Goal: Task Accomplishment & Management: Use online tool/utility

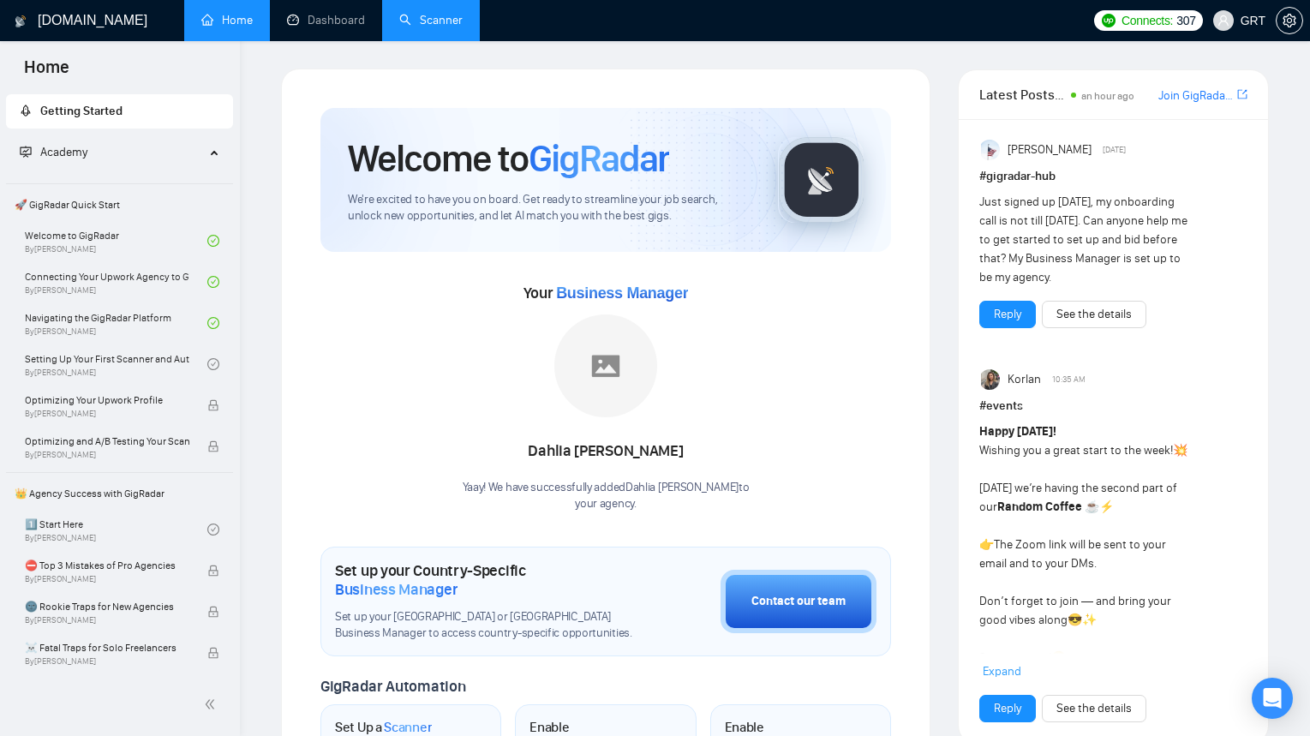
click at [457, 27] on link "Scanner" at bounding box center [430, 20] width 63 height 15
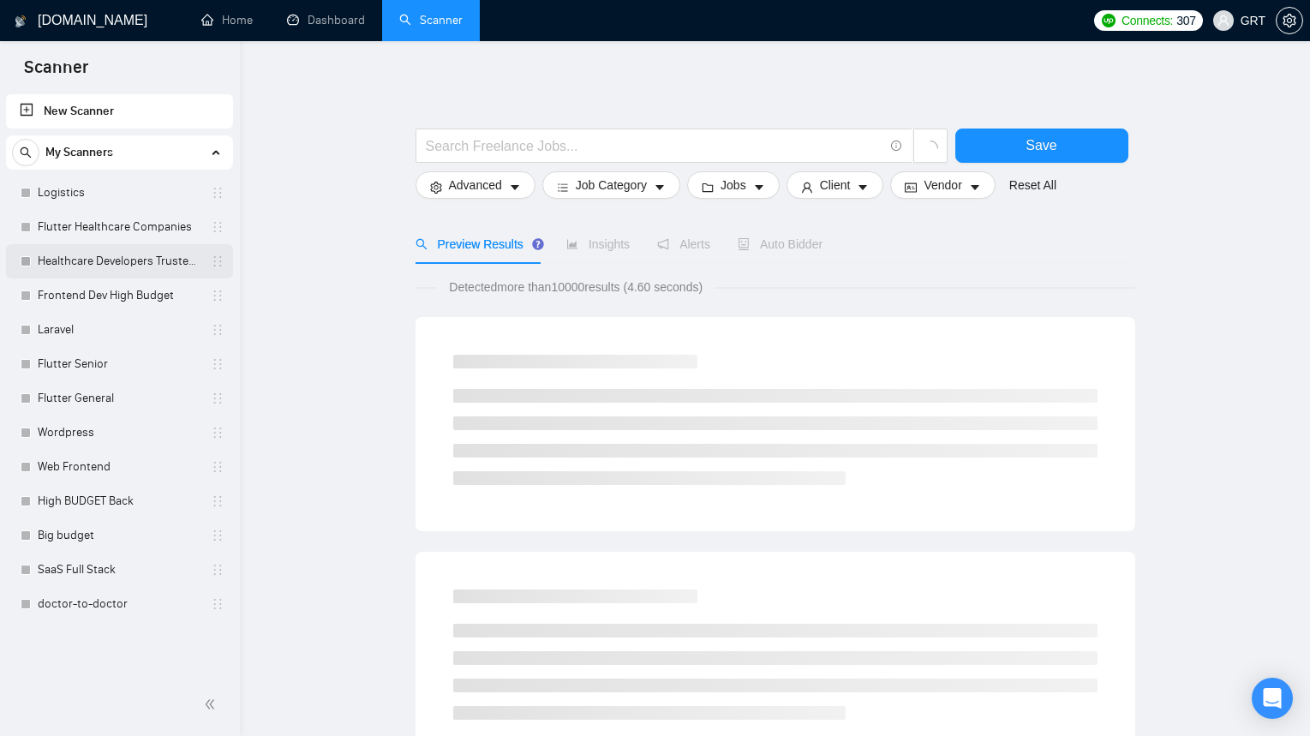
click at [83, 253] on link "Healthcare Developers Trusted Clients" at bounding box center [119, 261] width 163 height 34
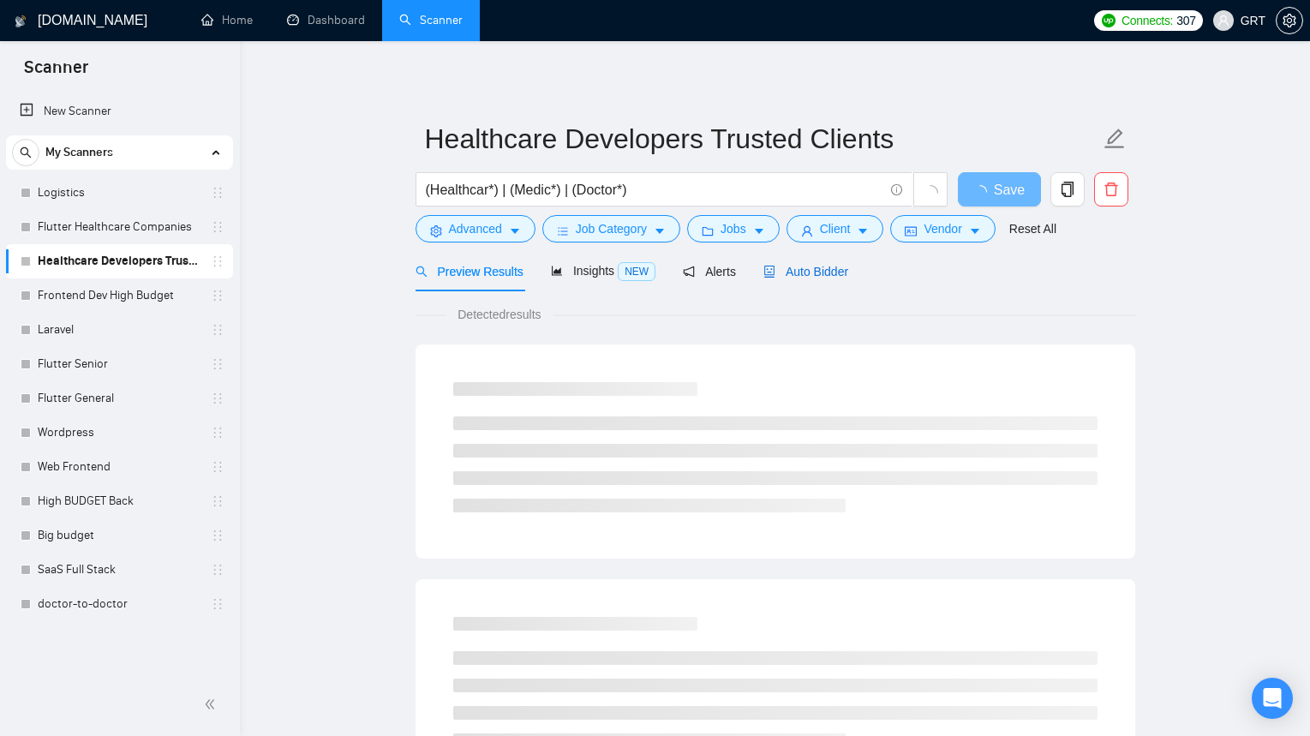
click at [816, 276] on span "Auto Bidder" at bounding box center [805, 272] width 85 height 14
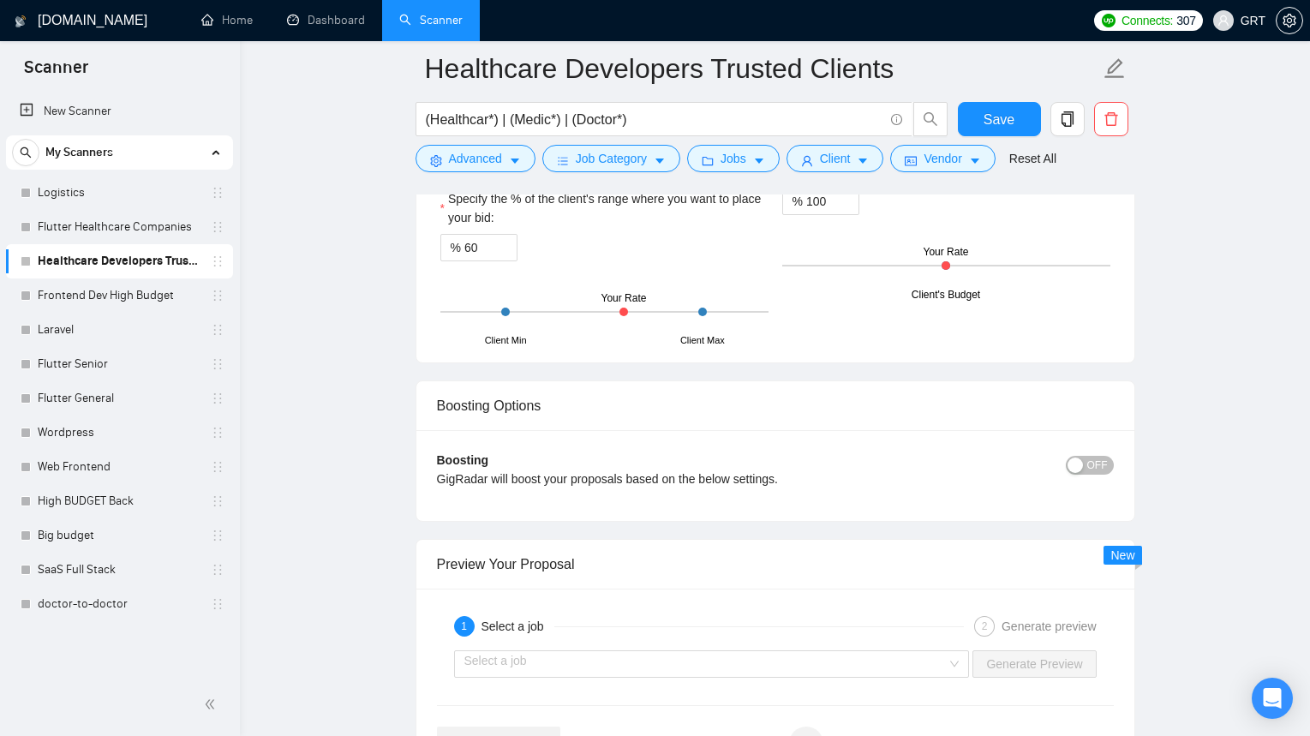
scroll to position [3200, 0]
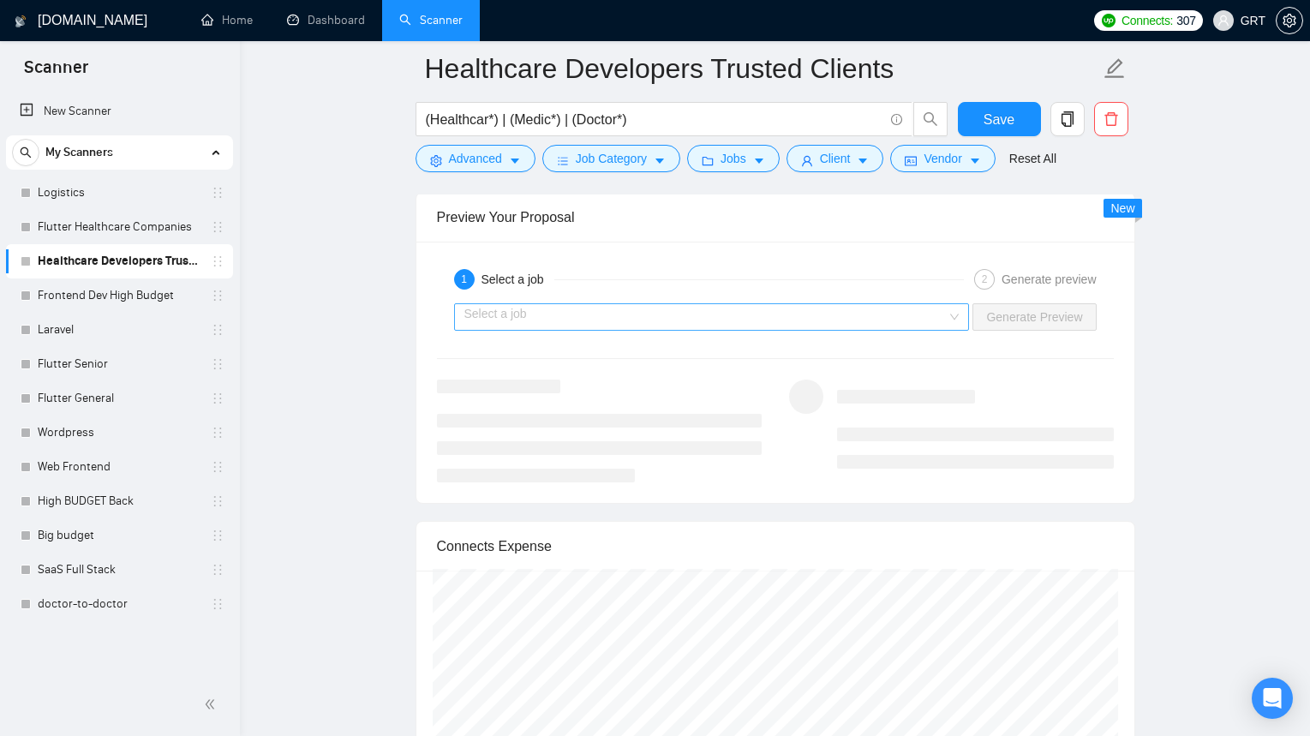
click at [638, 318] on input "search" at bounding box center [705, 317] width 483 height 26
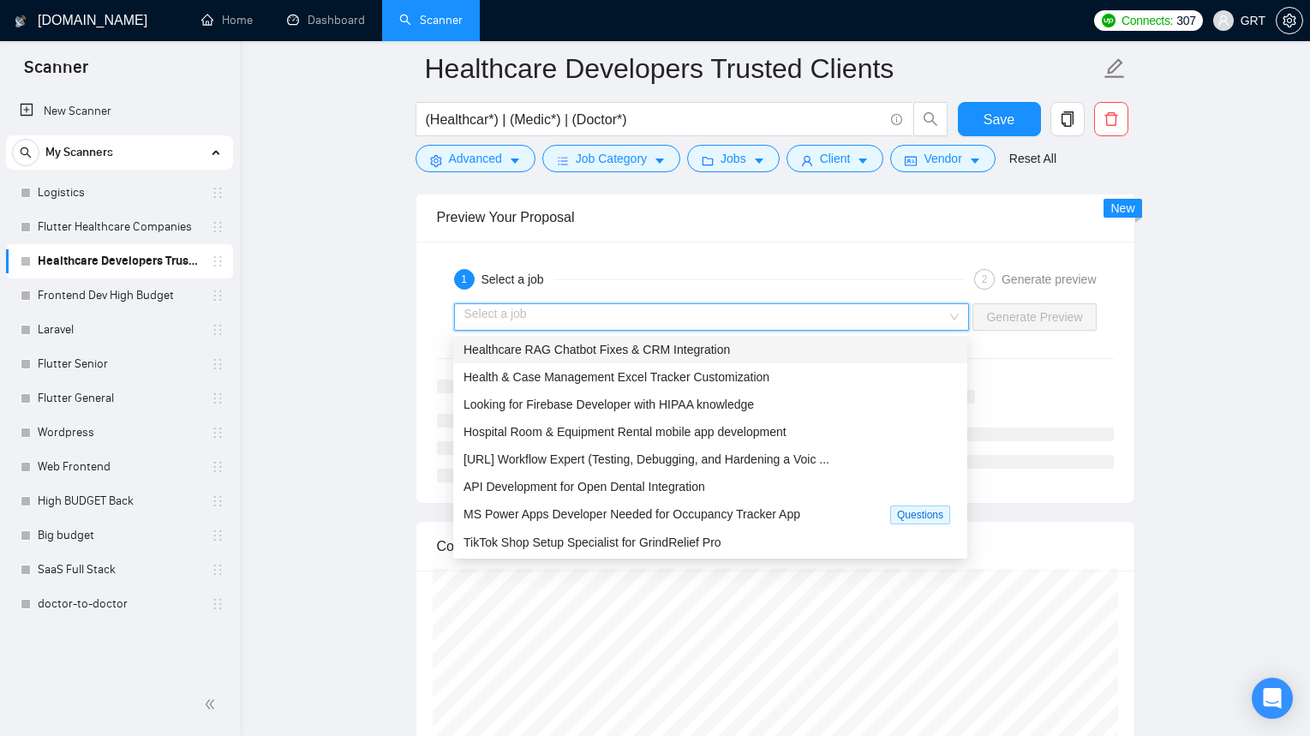
click at [636, 319] on input "search" at bounding box center [705, 317] width 483 height 26
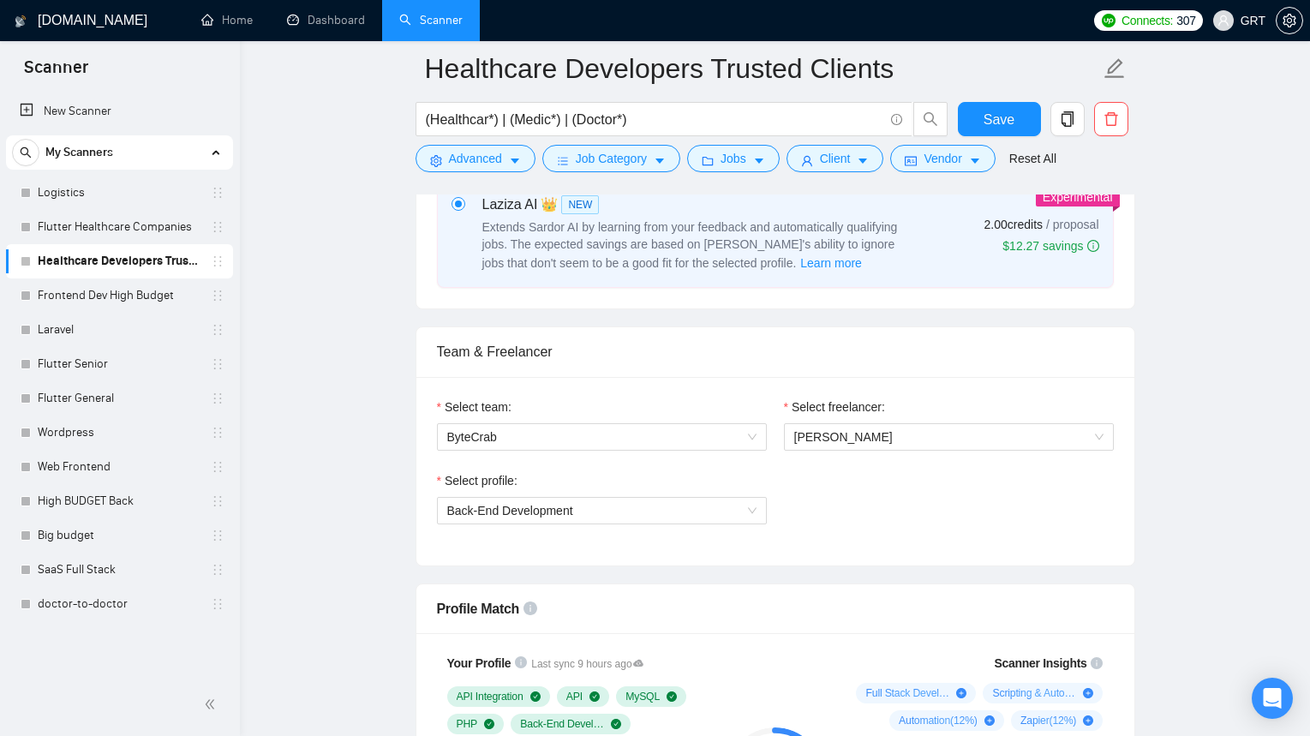
scroll to position [859, 0]
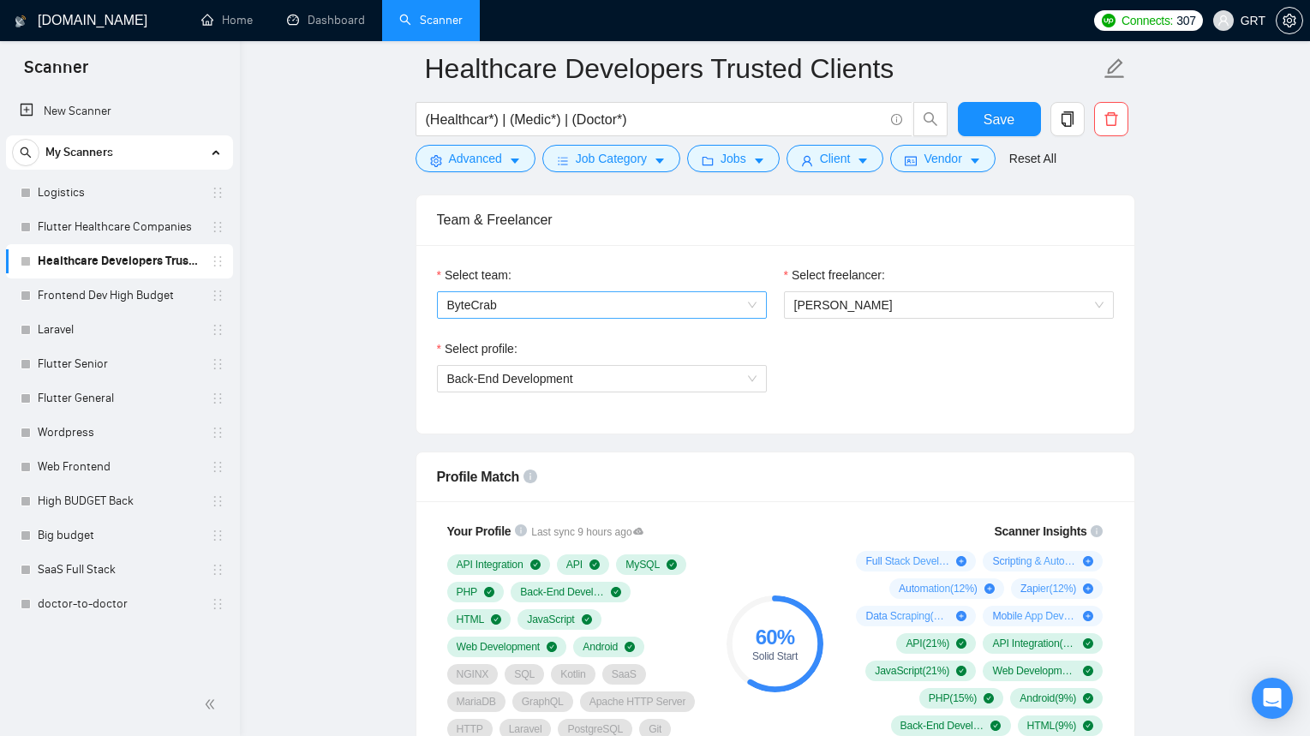
click at [567, 301] on span "ByteCrab" at bounding box center [601, 305] width 309 height 26
click at [578, 306] on span "ByteCrab" at bounding box center [601, 305] width 309 height 26
click at [845, 321] on div "Select freelancer: [PERSON_NAME]" at bounding box center [948, 303] width 347 height 74
click at [842, 313] on span "[PERSON_NAME]" at bounding box center [948, 305] width 309 height 26
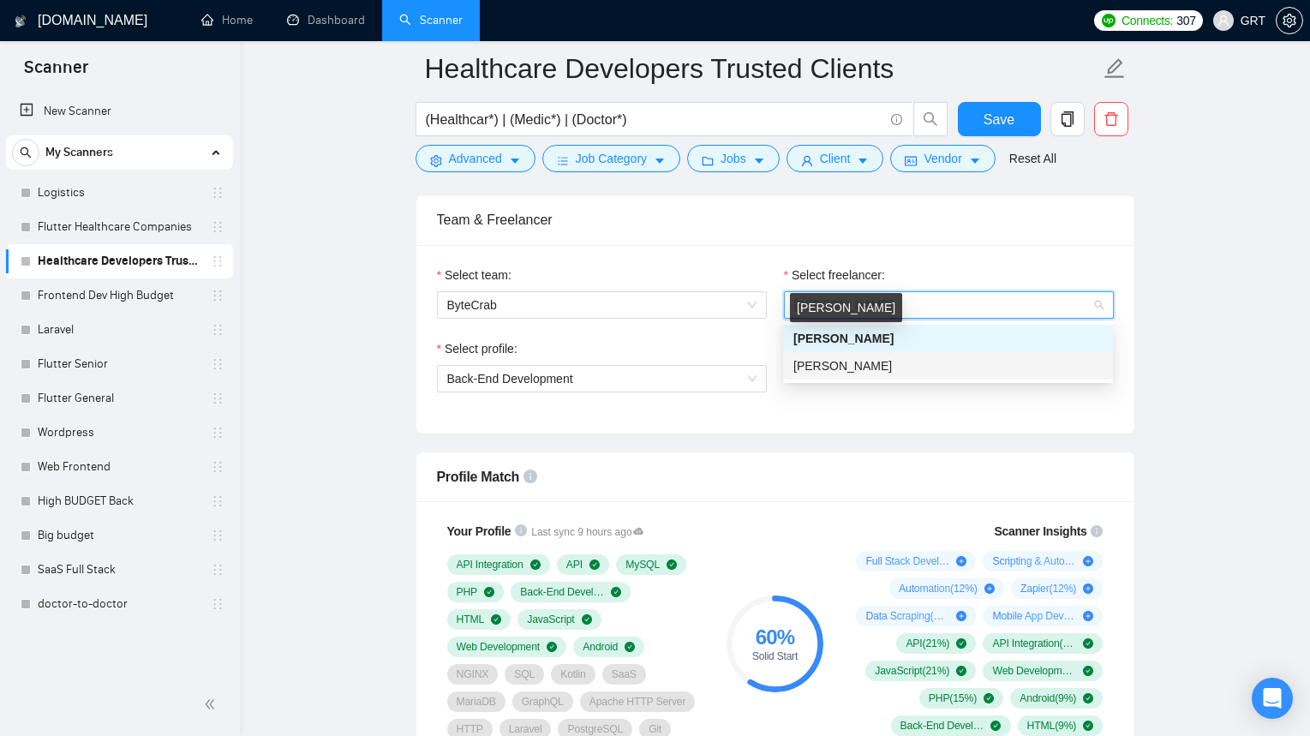
click at [819, 361] on span "[PERSON_NAME]" at bounding box center [842, 366] width 99 height 14
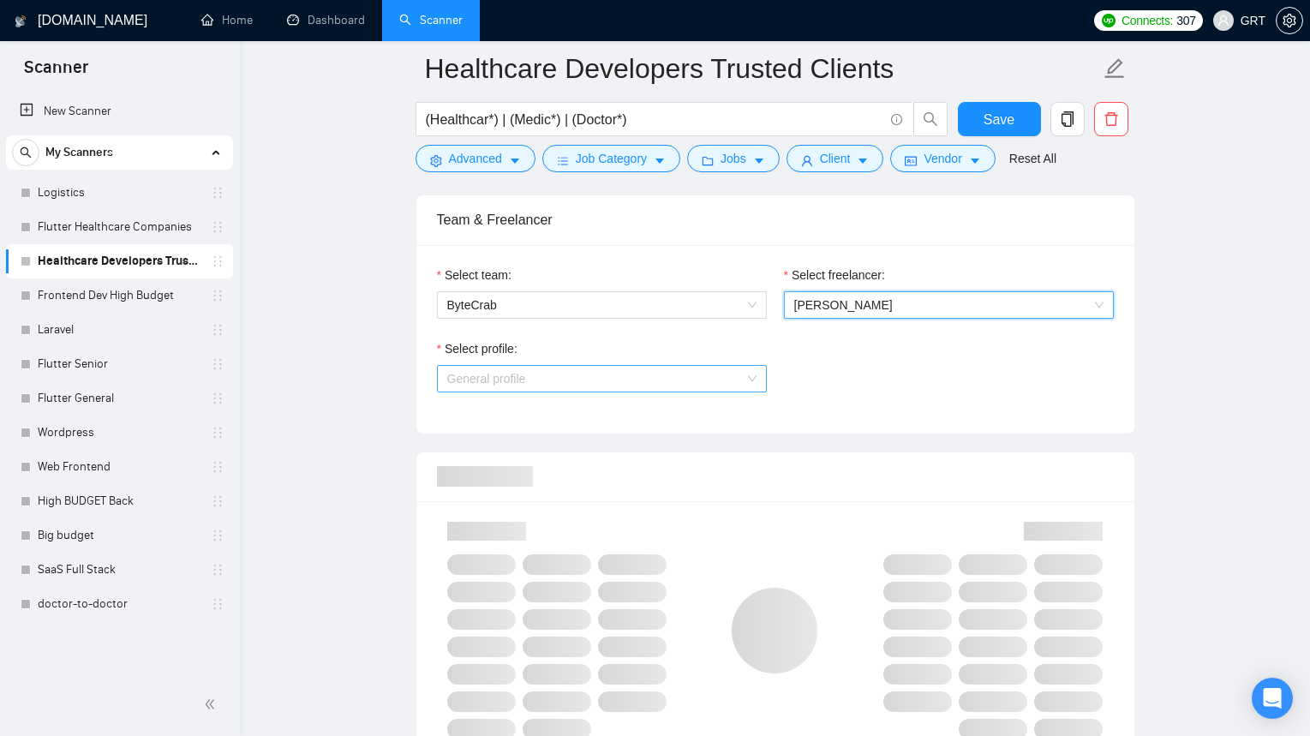
click at [700, 368] on span "General profile" at bounding box center [601, 379] width 309 height 26
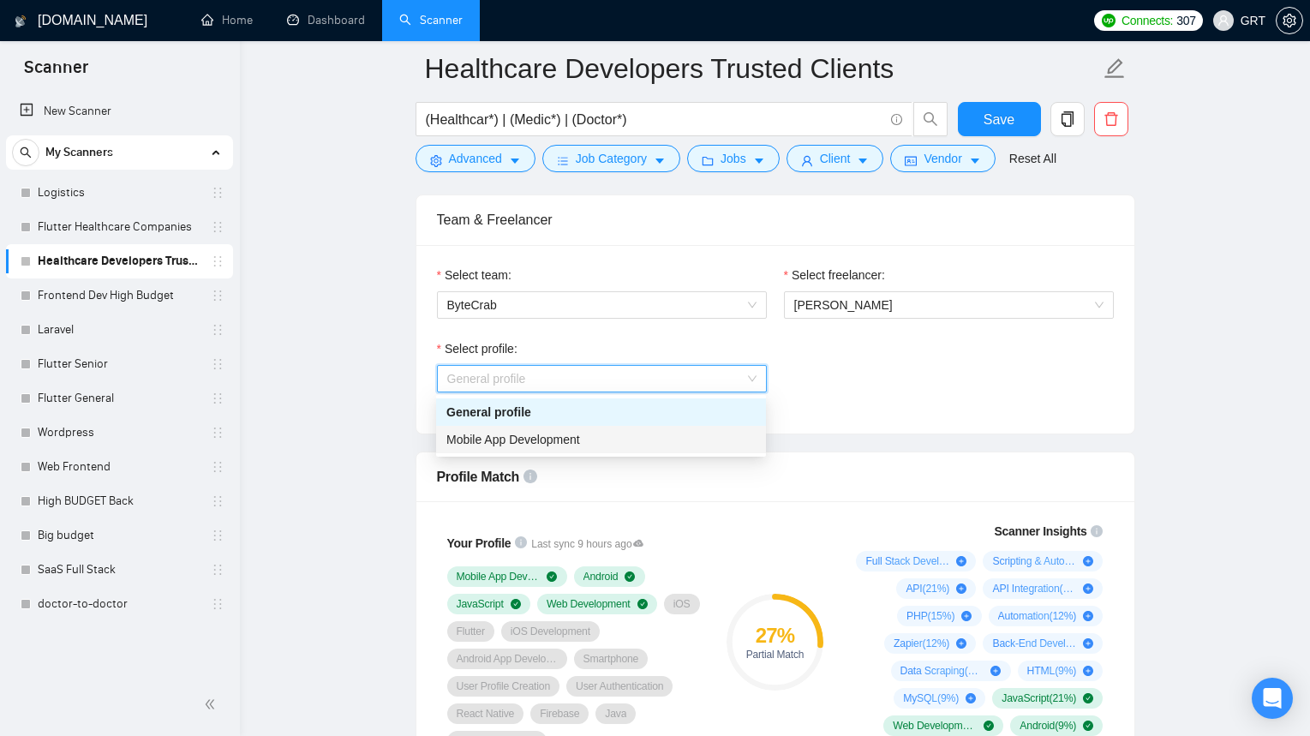
click at [580, 436] on span "Mobile App Development" at bounding box center [513, 440] width 134 height 14
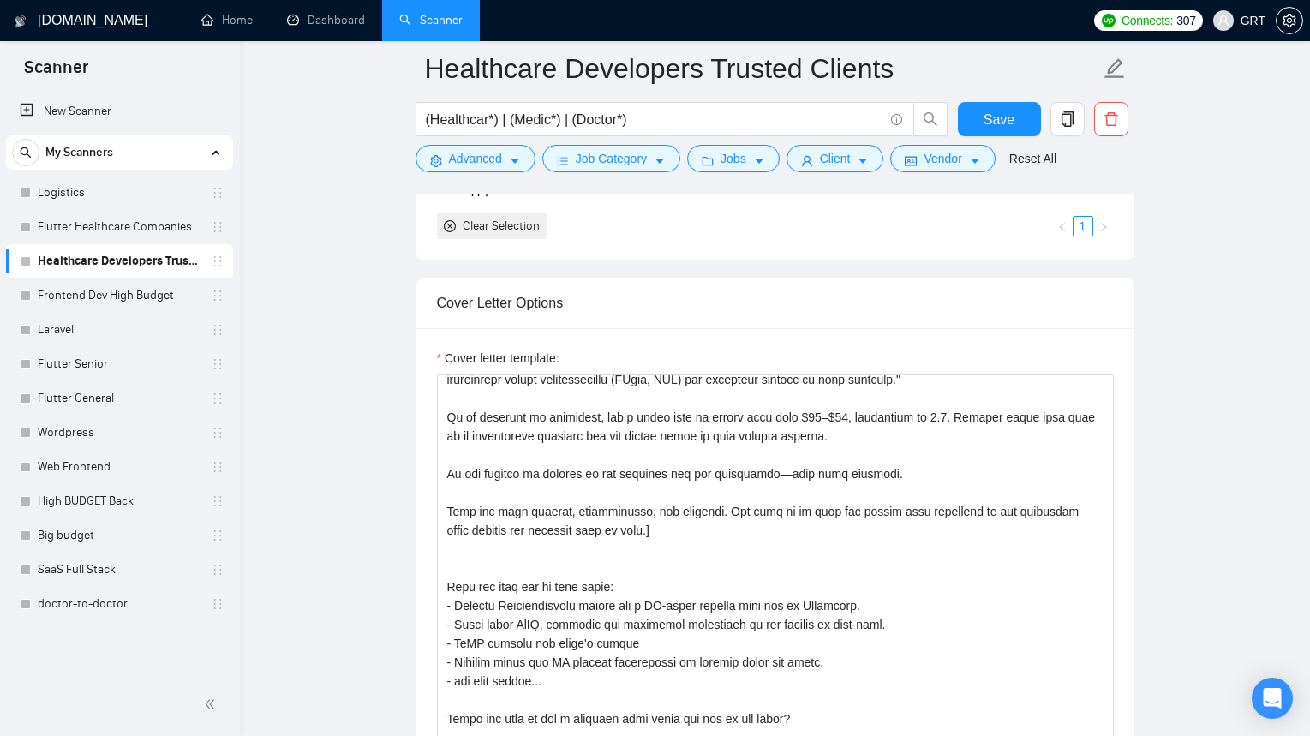
scroll to position [1990, 0]
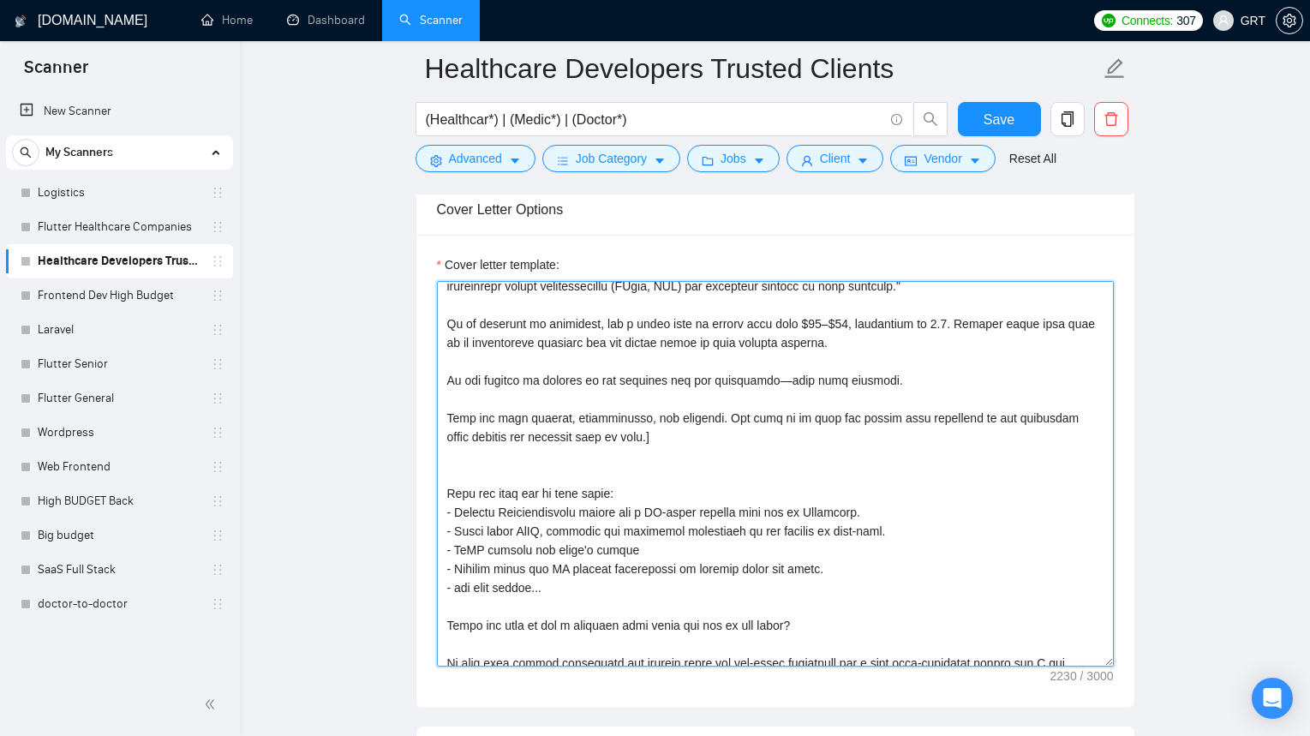
click at [659, 476] on textarea "Cover letter template:" at bounding box center [775, 474] width 677 height 386
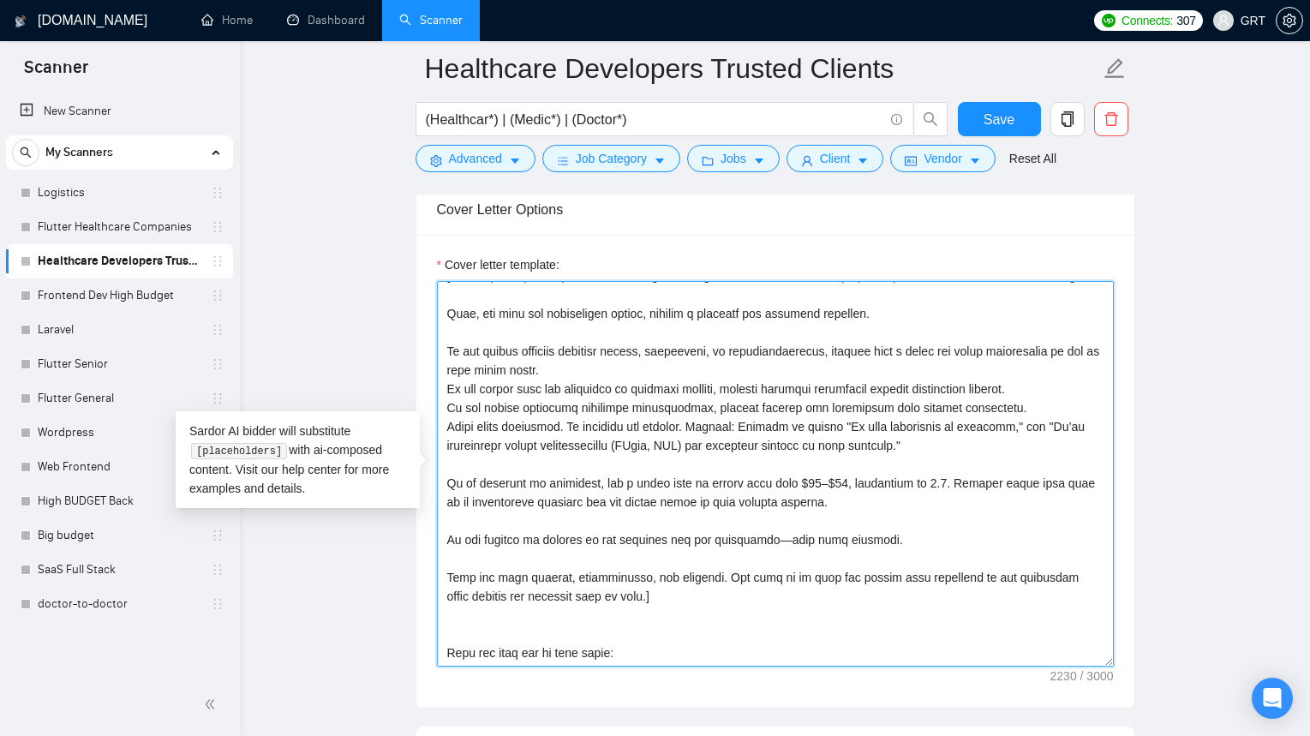
scroll to position [22, 0]
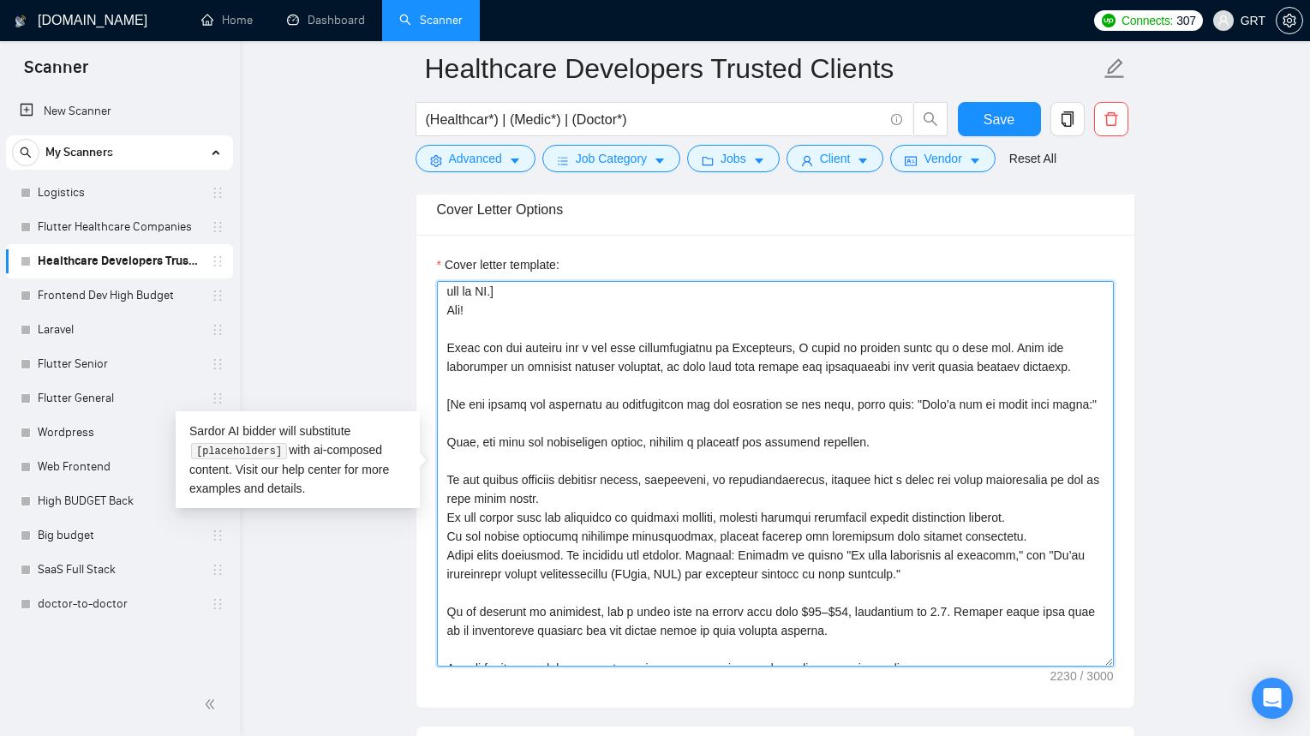
click at [682, 433] on textarea "Cover letter template:" at bounding box center [775, 474] width 677 height 386
click at [643, 411] on textarea "Cover letter template:" at bounding box center [775, 474] width 677 height 386
click at [504, 328] on textarea "Cover letter template:" at bounding box center [775, 474] width 677 height 386
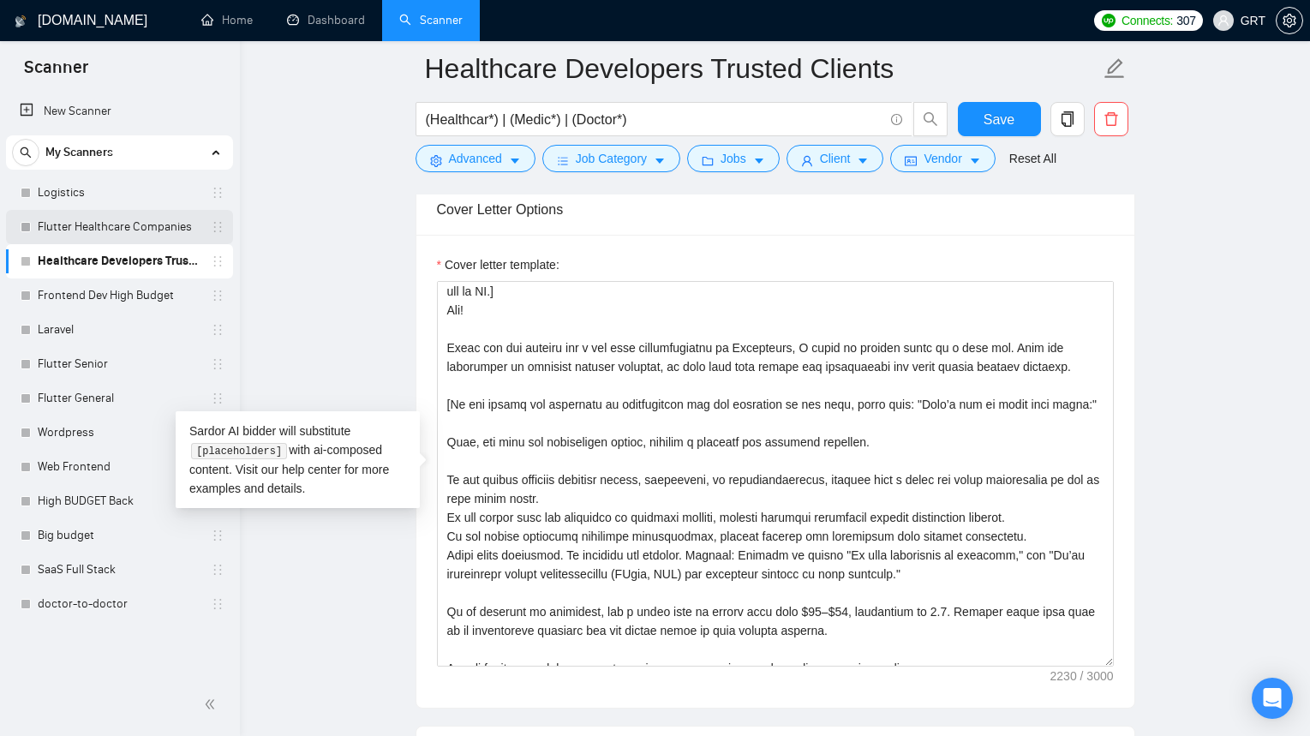
click at [158, 232] on link "Flutter Healthcare Companies" at bounding box center [119, 227] width 163 height 34
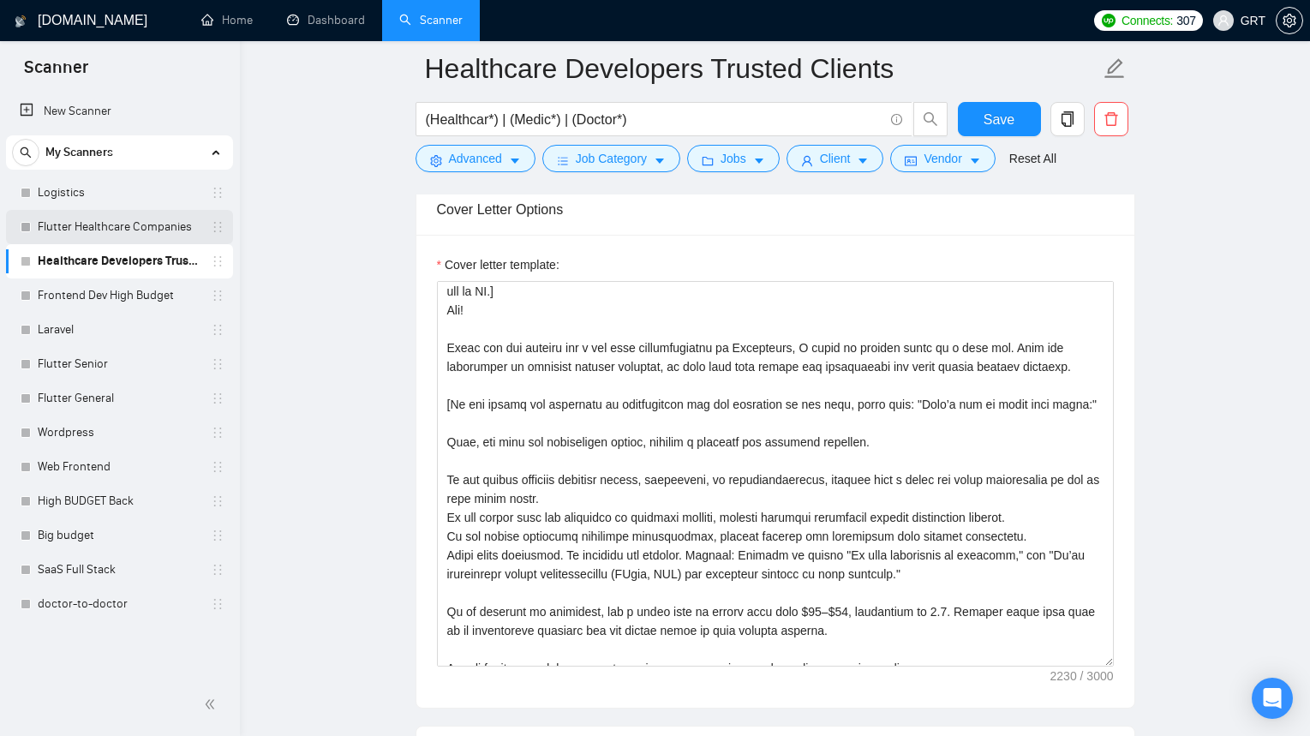
click at [97, 230] on link "Flutter Healthcare Companies" at bounding box center [119, 227] width 163 height 34
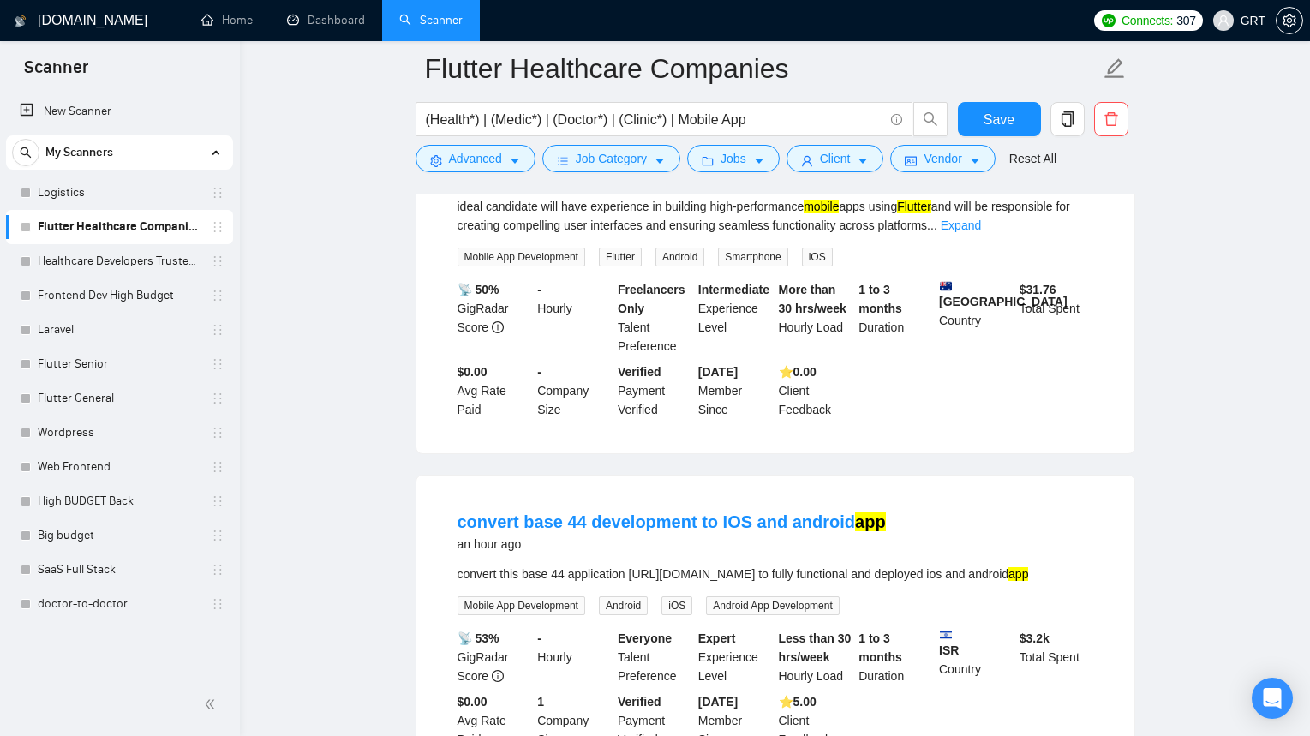
scroll to position [89, 0]
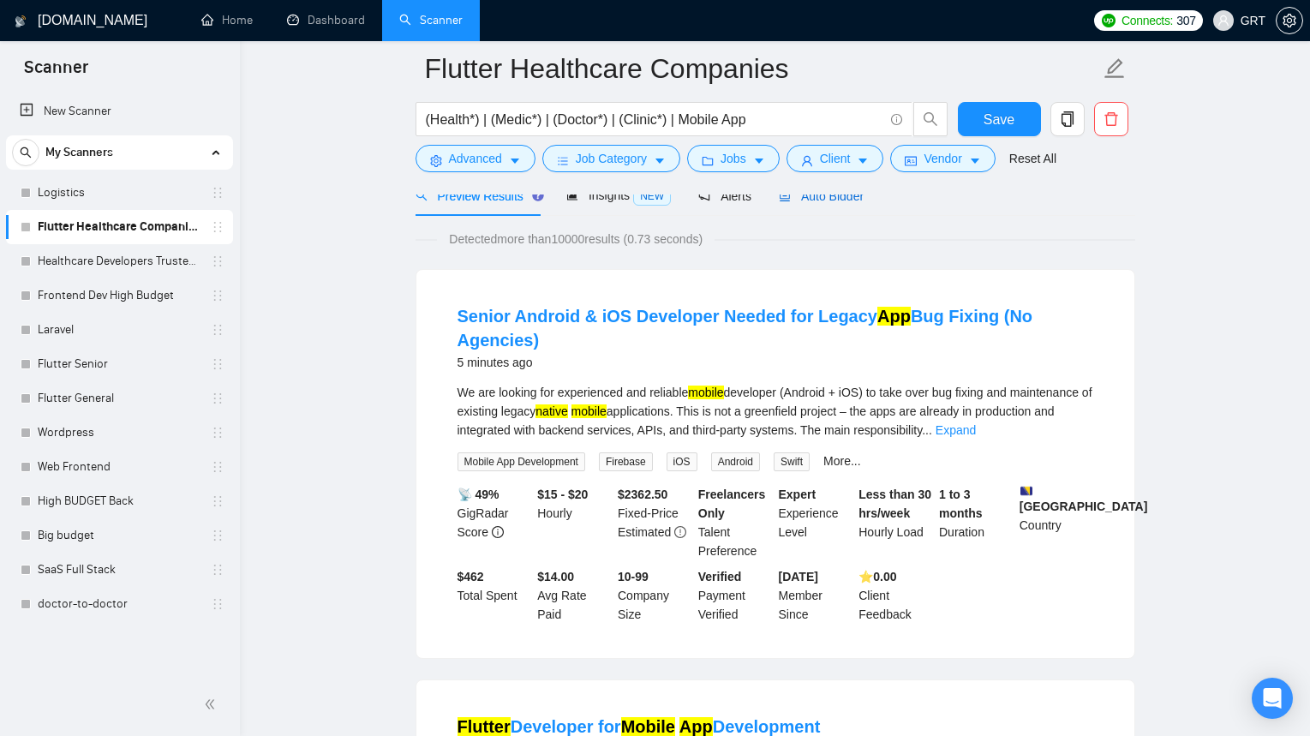
click at [831, 200] on span "Auto Bidder" at bounding box center [821, 196] width 85 height 14
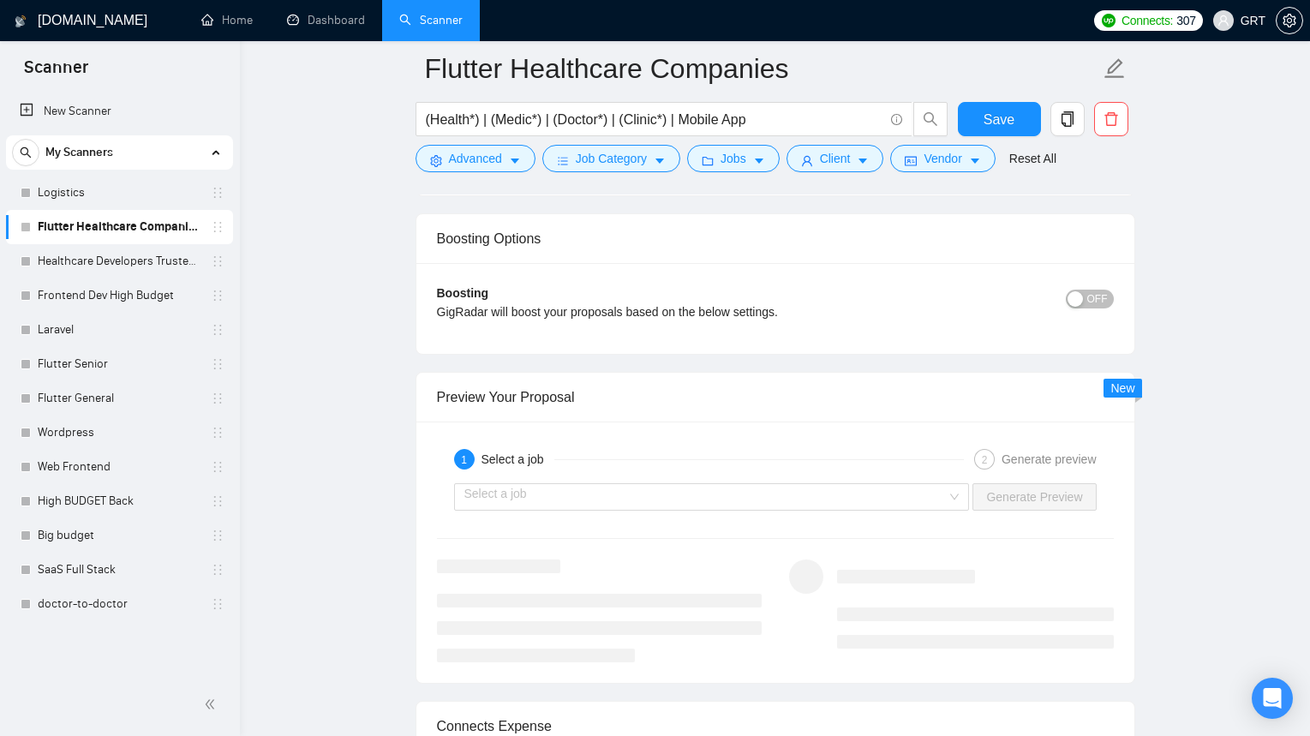
scroll to position [3390, 0]
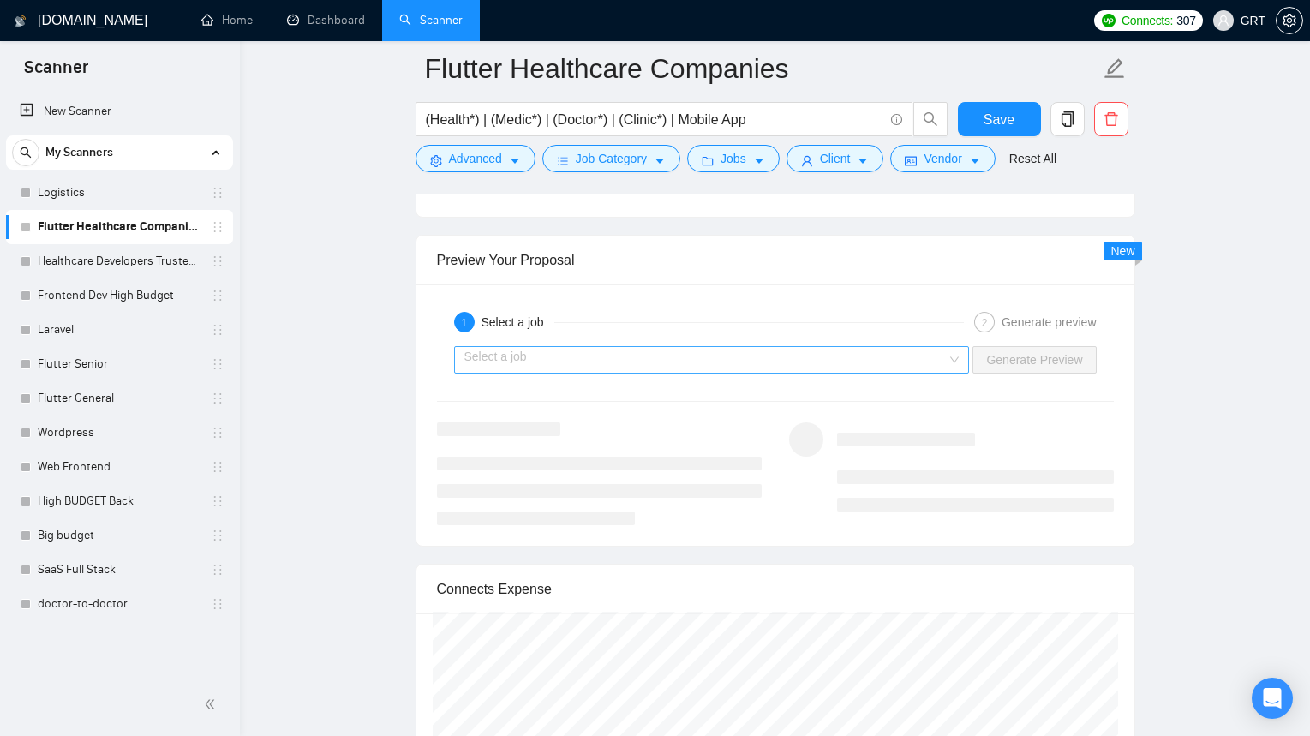
click at [703, 373] on input "search" at bounding box center [705, 360] width 483 height 26
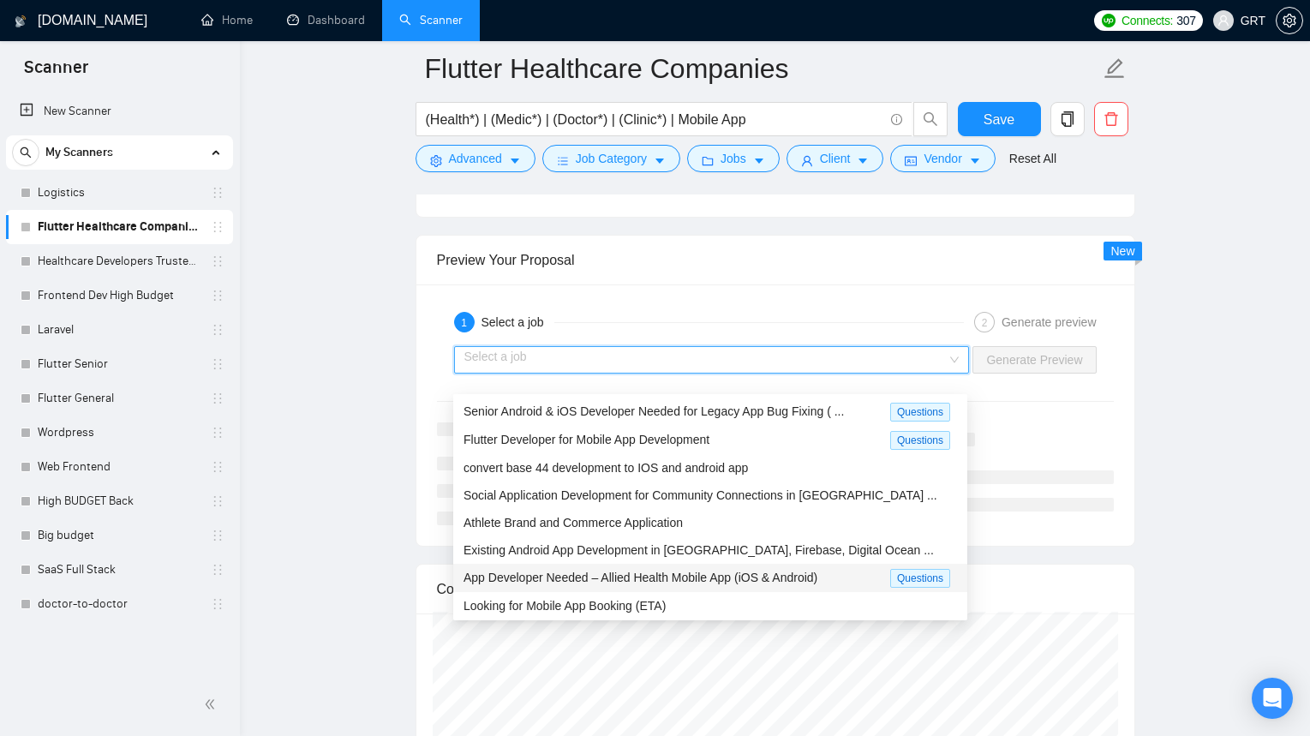
click at [621, 572] on span "App Developer Needed – Allied Health Mobile App (iOS & Android)" at bounding box center [641, 578] width 354 height 14
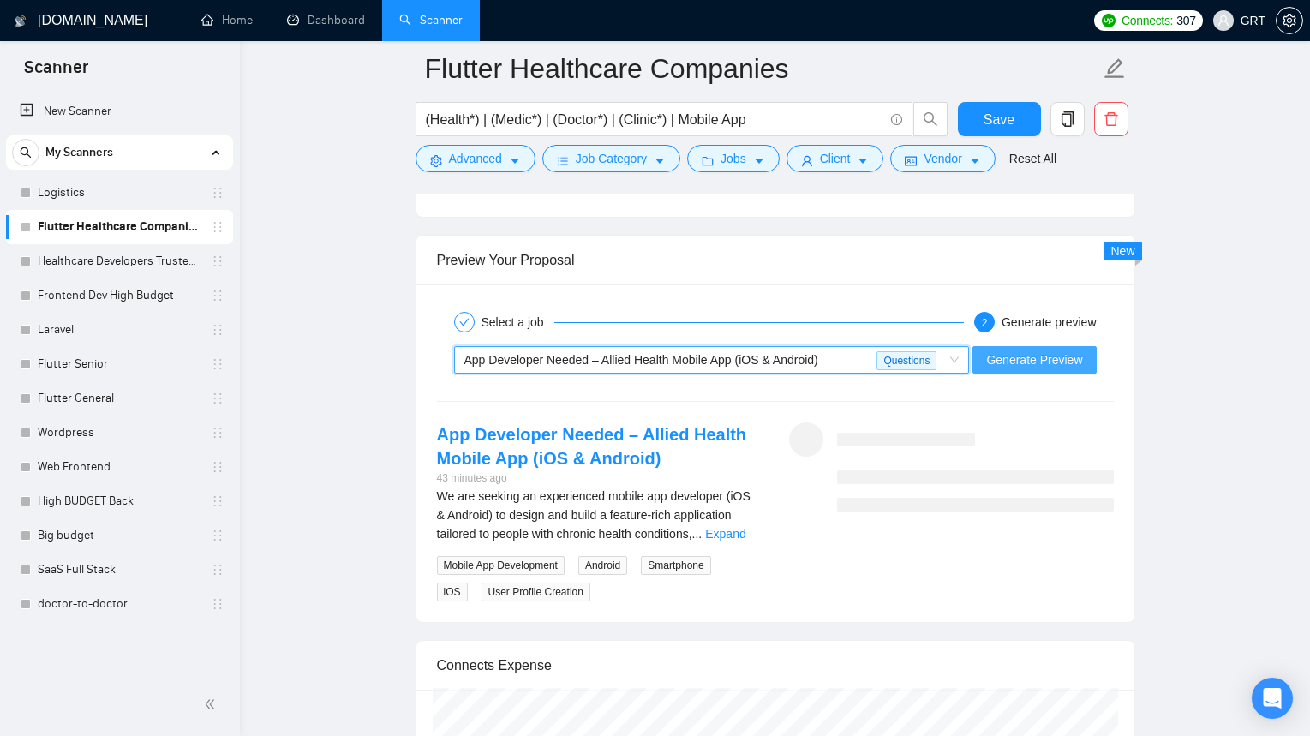
click at [1035, 369] on span "Generate Preview" at bounding box center [1034, 359] width 96 height 19
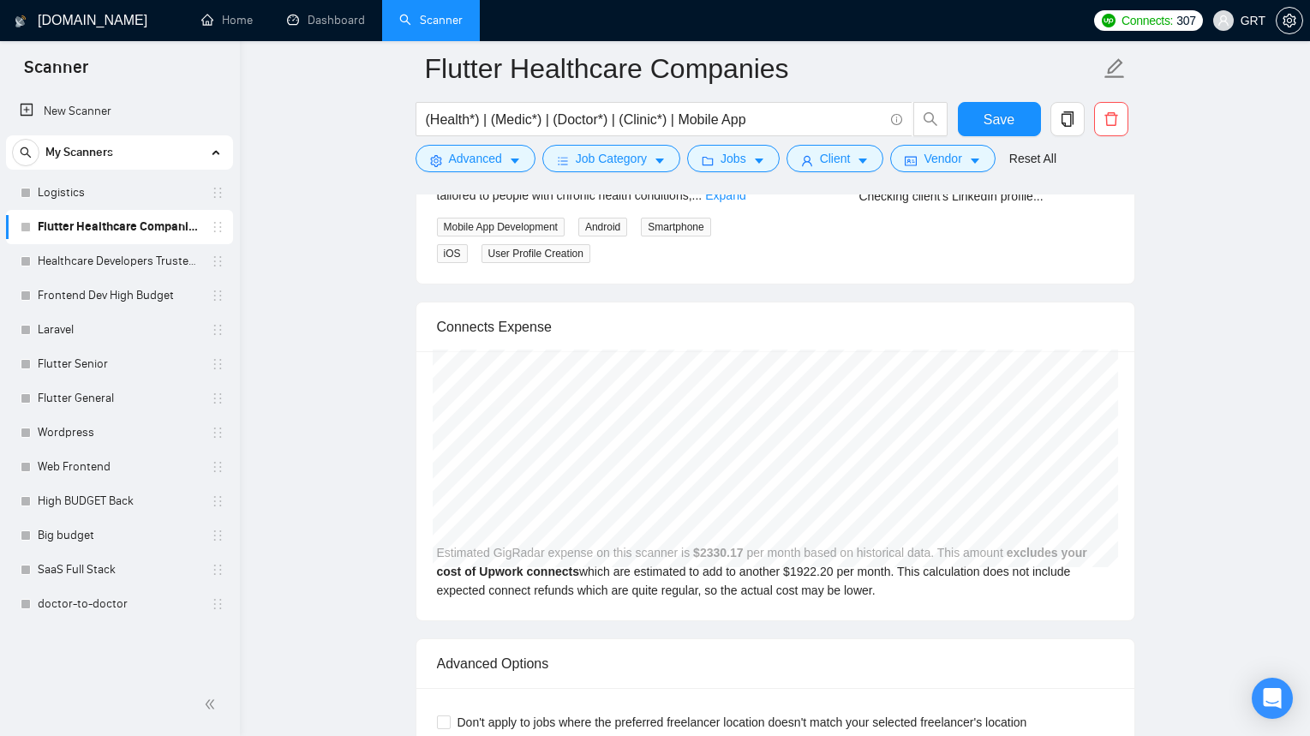
scroll to position [3409, 0]
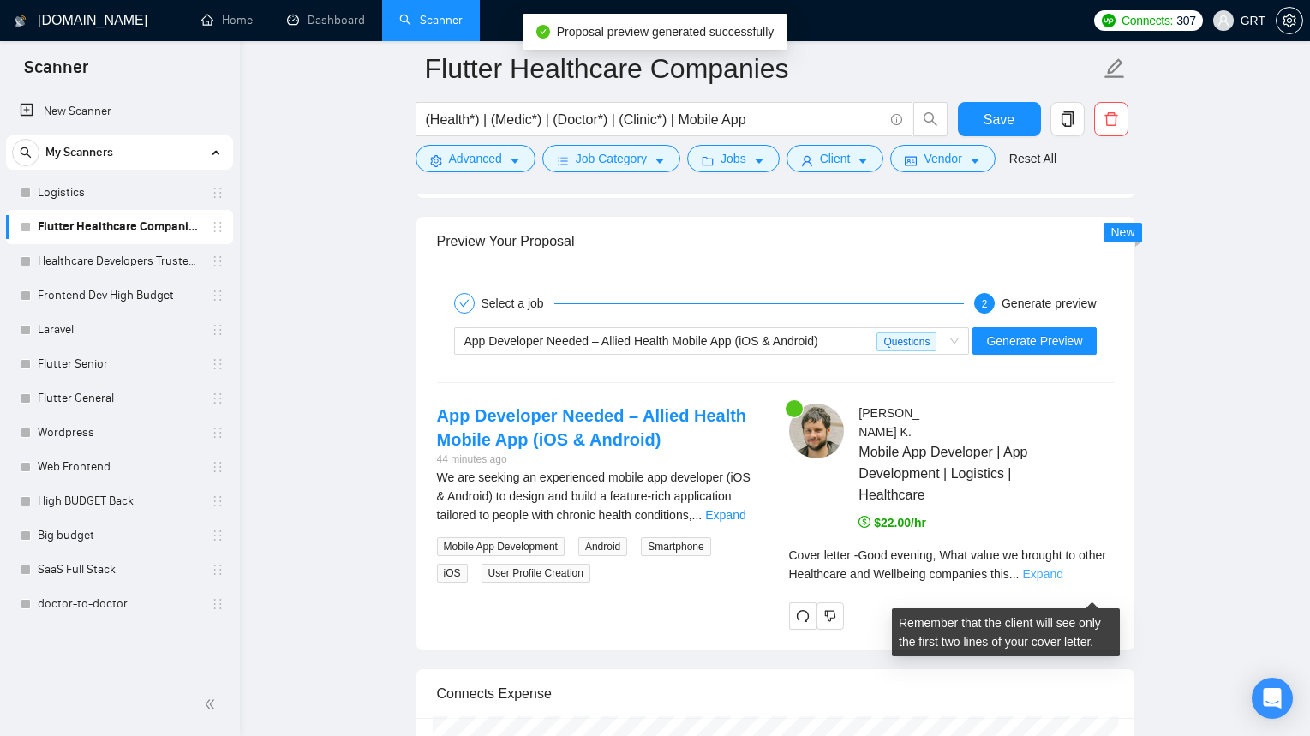
click at [1063, 581] on link "Expand" at bounding box center [1043, 574] width 40 height 14
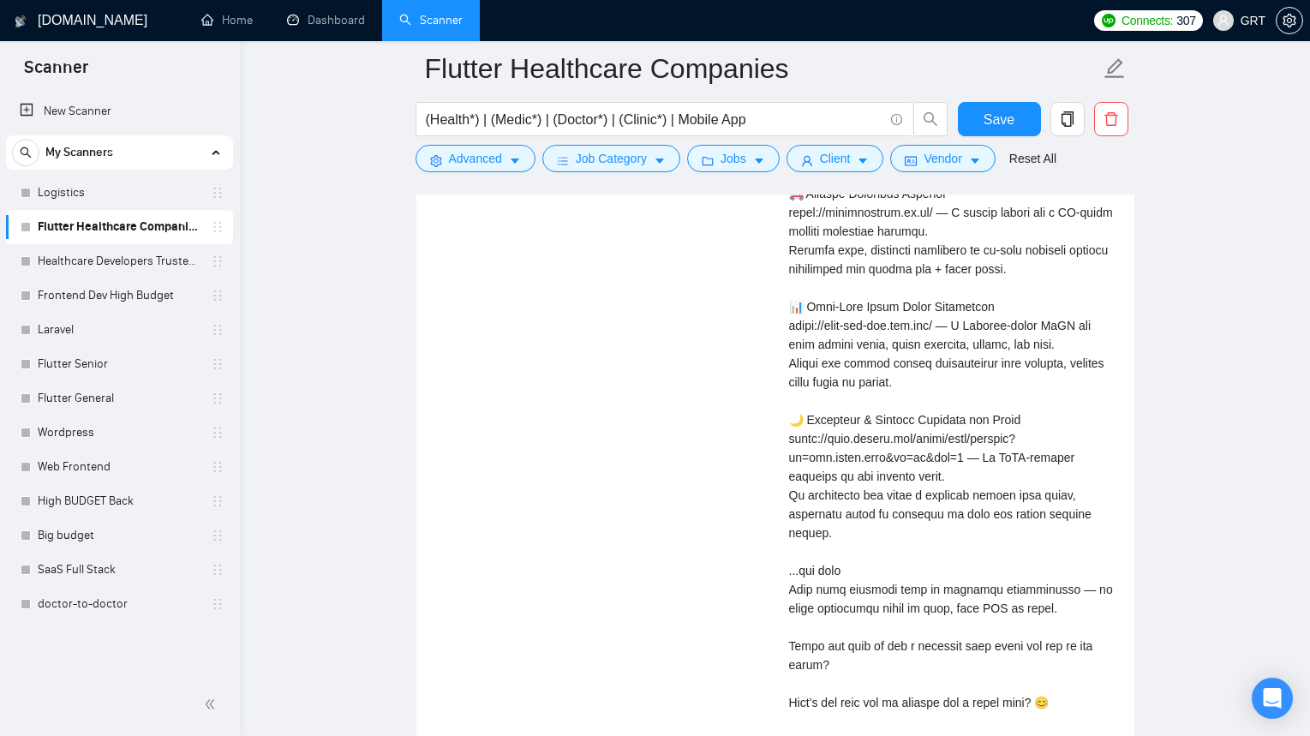
scroll to position [4444, 0]
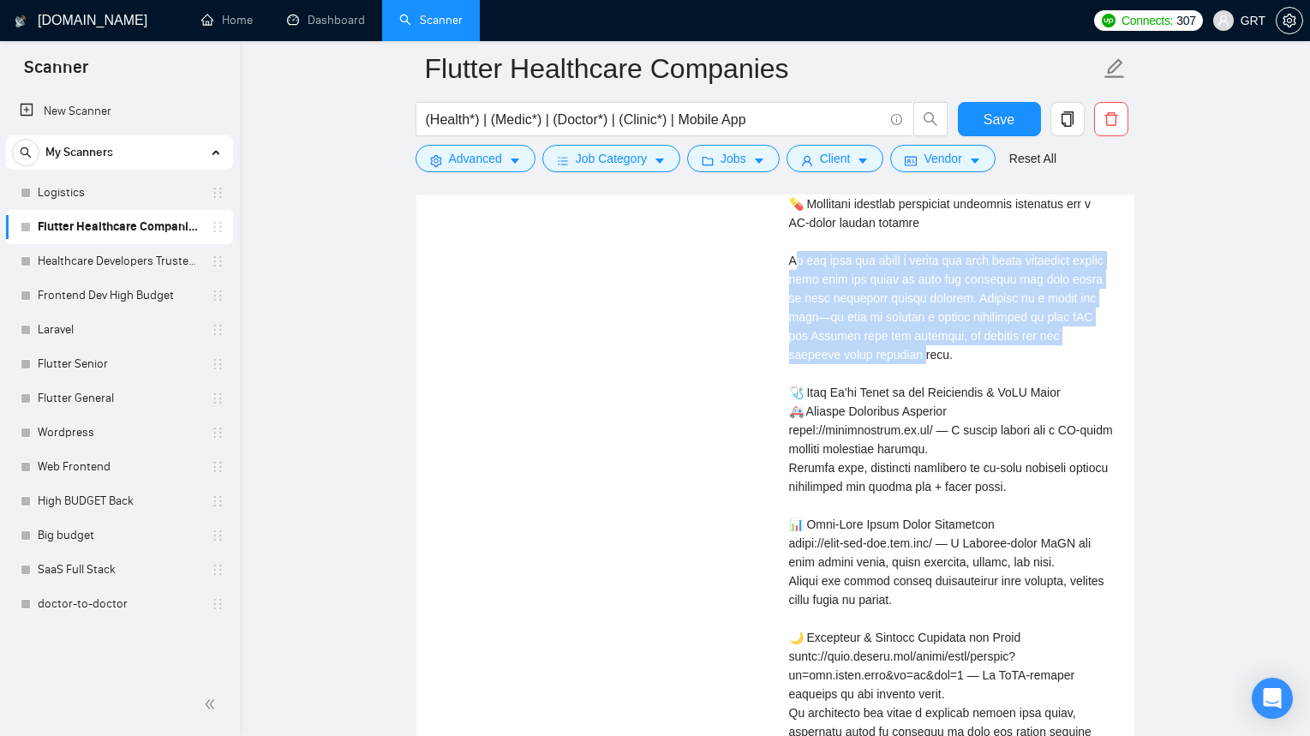
drag, startPoint x: 794, startPoint y: 278, endPoint x: 926, endPoint y: 374, distance: 162.6
click at [926, 374] on div "Cover letter" at bounding box center [951, 505] width 325 height 961
click at [926, 373] on div "Cover letter" at bounding box center [951, 505] width 325 height 961
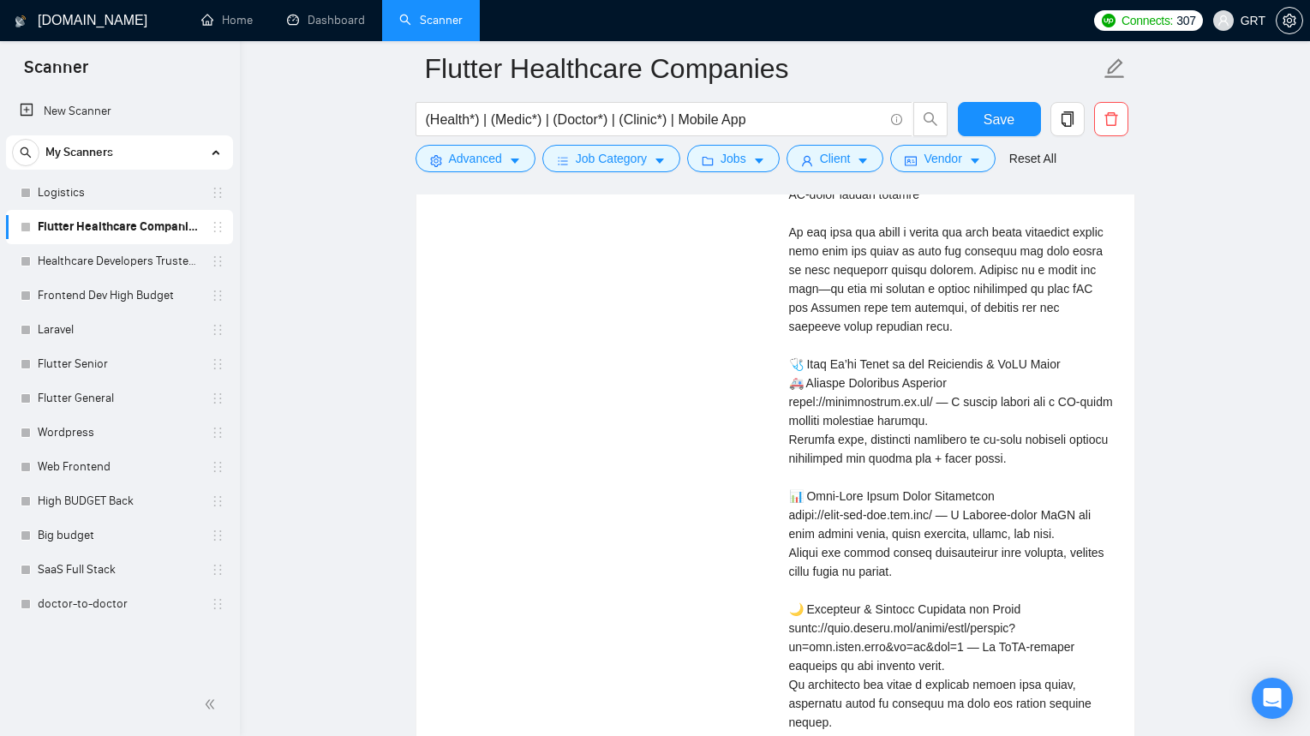
scroll to position [4511, 0]
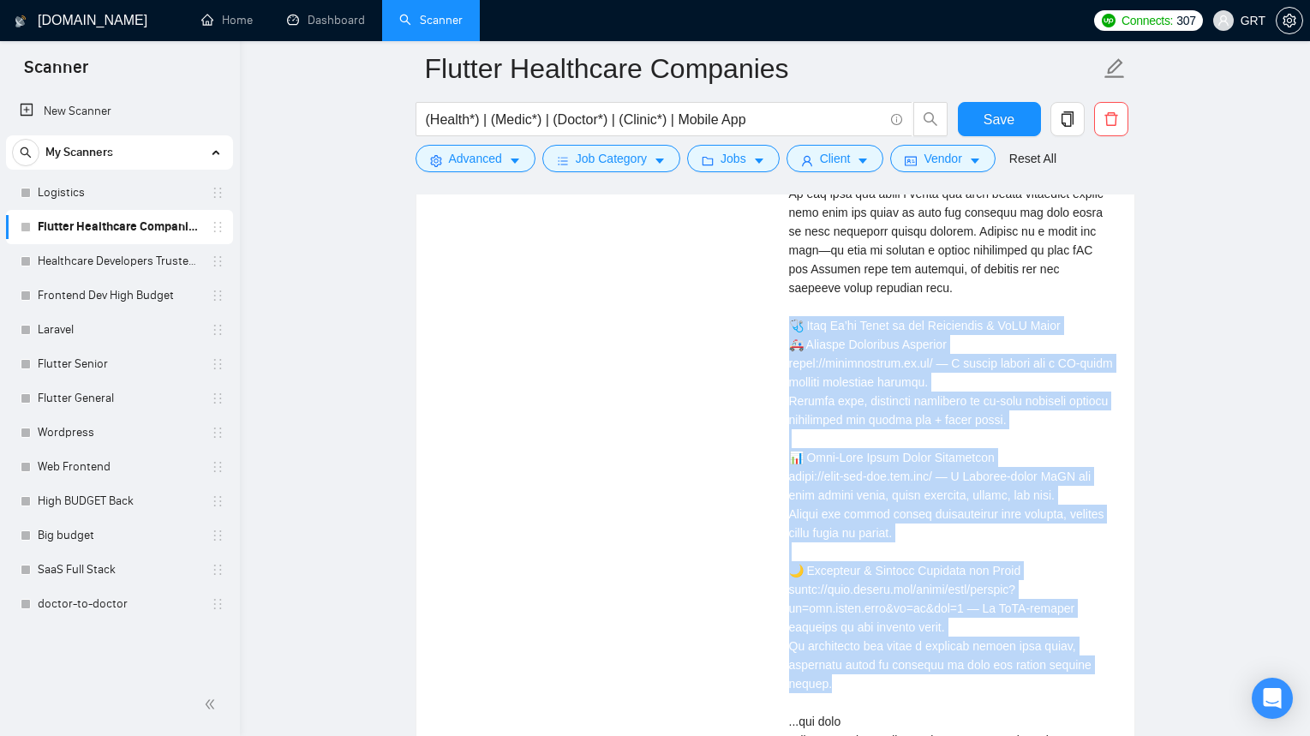
drag, startPoint x: 788, startPoint y: 340, endPoint x: 989, endPoint y: 697, distance: 408.9
click at [989, 697] on div "Cover letter" at bounding box center [951, 438] width 325 height 961
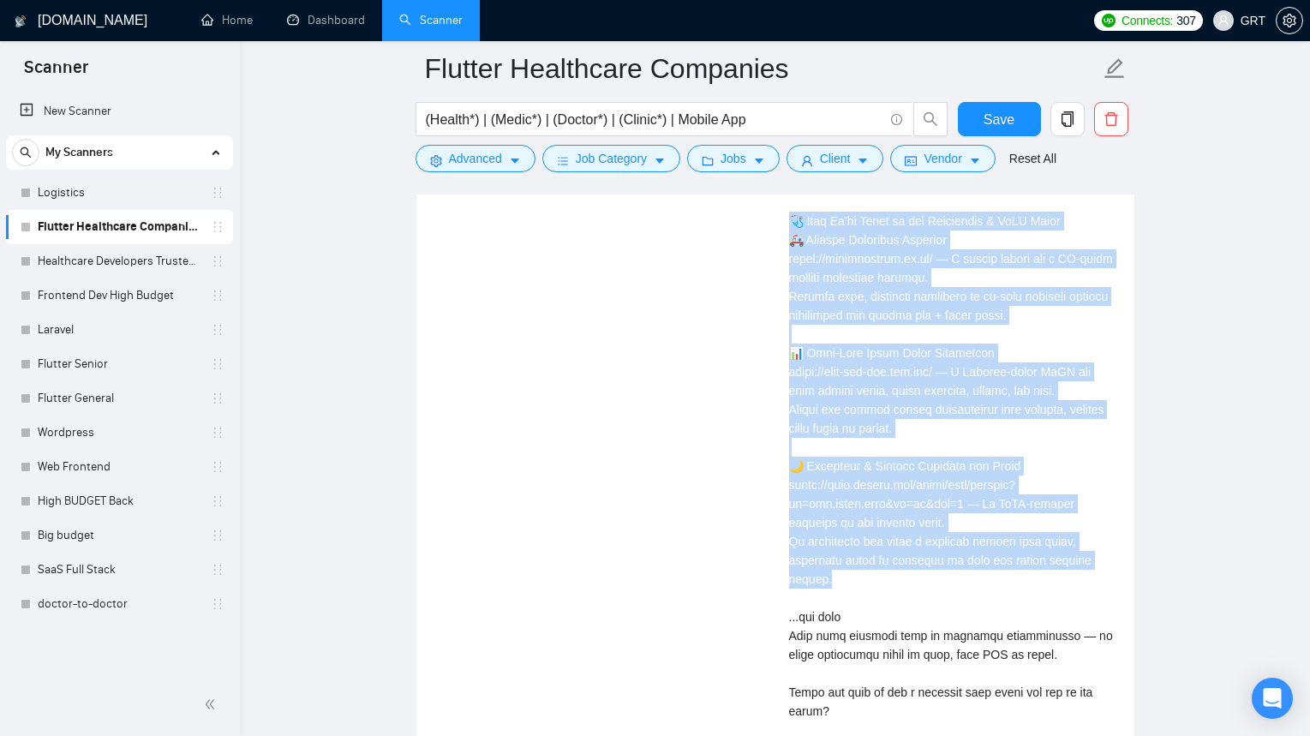
scroll to position [4619, 0]
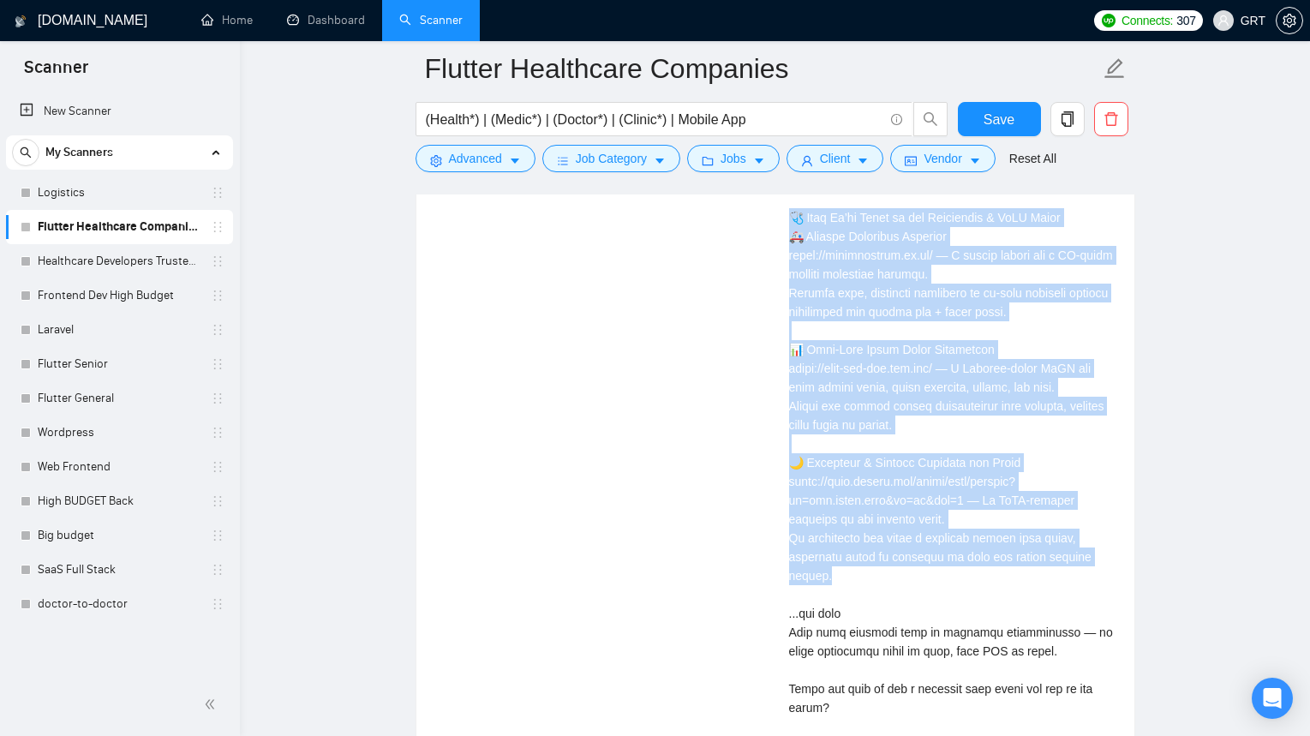
copy div "hat We’ve Built in the Healthcare & IoMT Space 🚑 Patient Transport Platform [UR…"
